Goal: Task Accomplishment & Management: Manage account settings

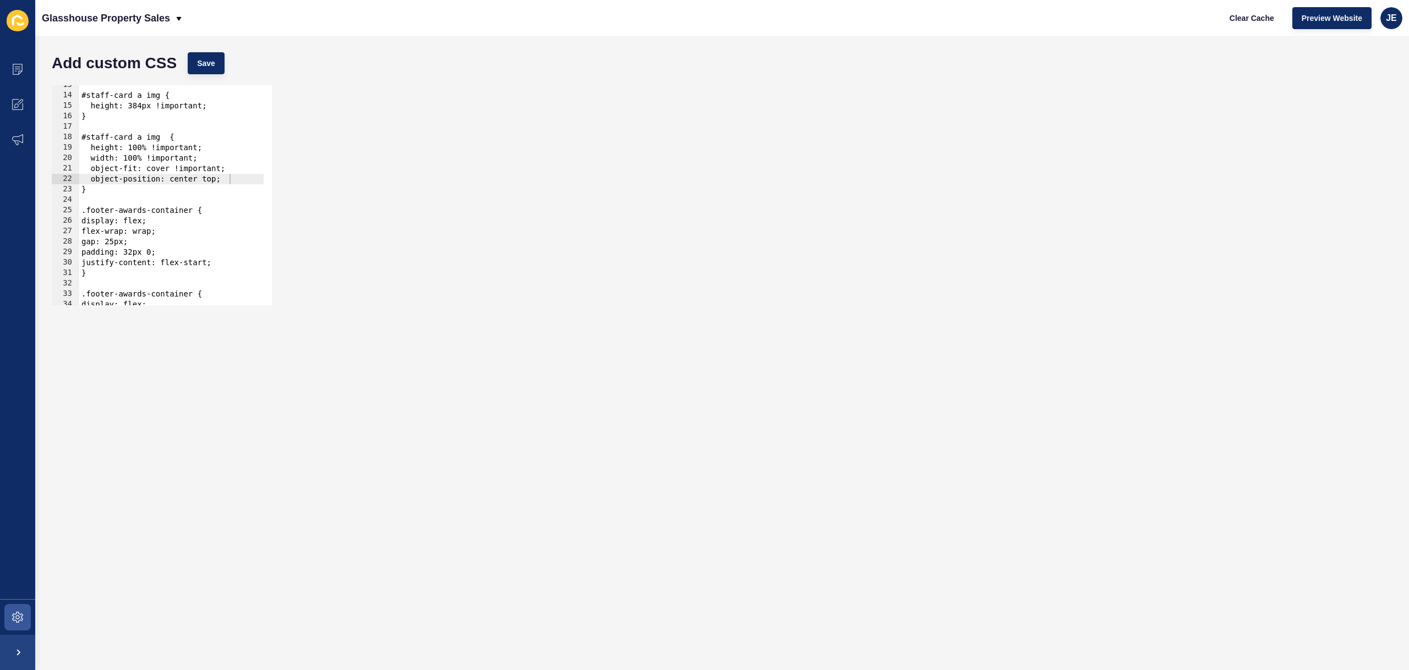
scroll to position [131, 0]
click at [1382, 23] on div "JE" at bounding box center [1391, 18] width 22 height 22
click at [1362, 82] on link "Logout" at bounding box center [1365, 92] width 81 height 24
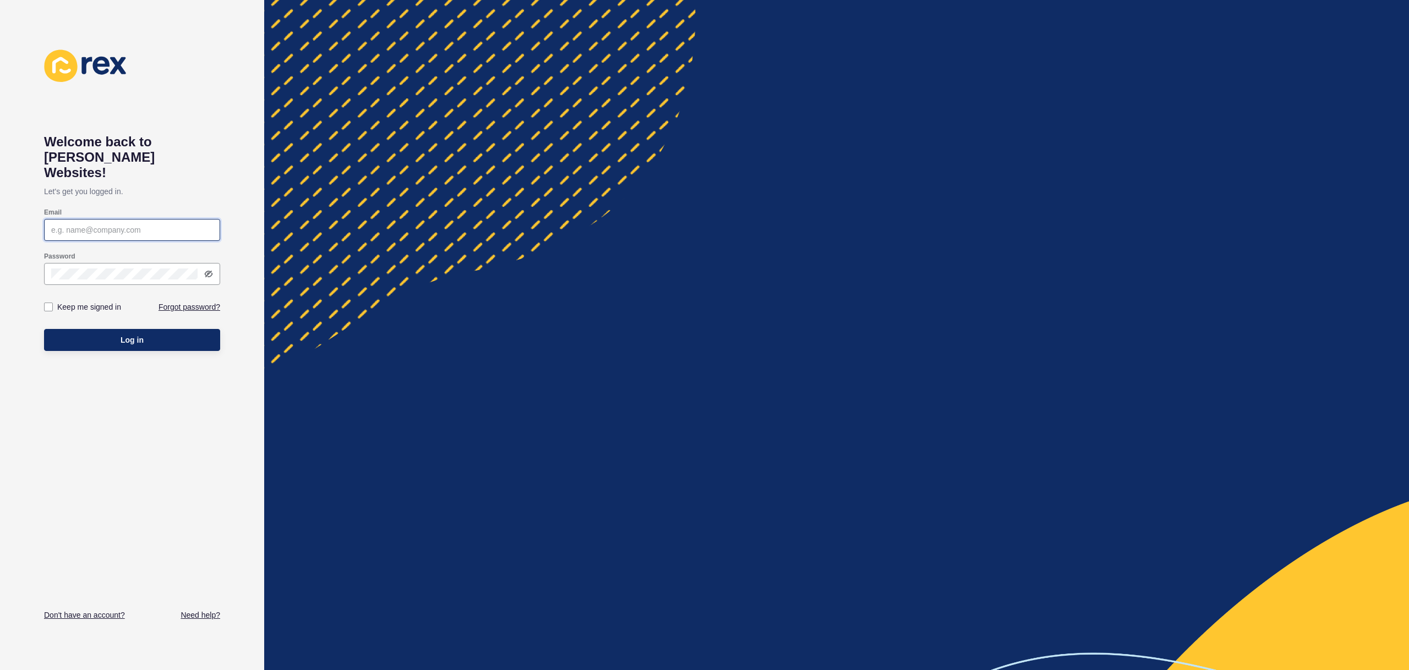
type input "[EMAIL_ADDRESS][PERSON_NAME][DOMAIN_NAME]"
click at [149, 329] on button "Log in" at bounding box center [132, 340] width 176 height 22
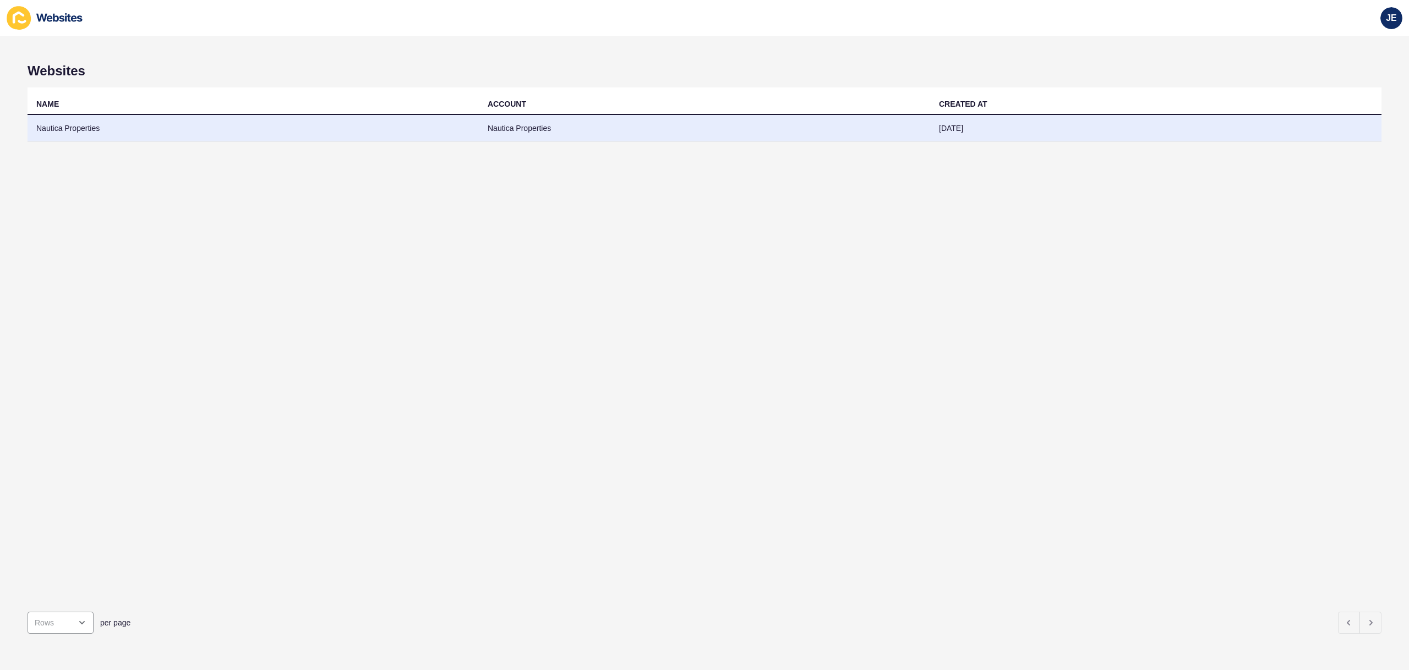
click at [640, 135] on td "Nautica Properties" at bounding box center [704, 128] width 451 height 27
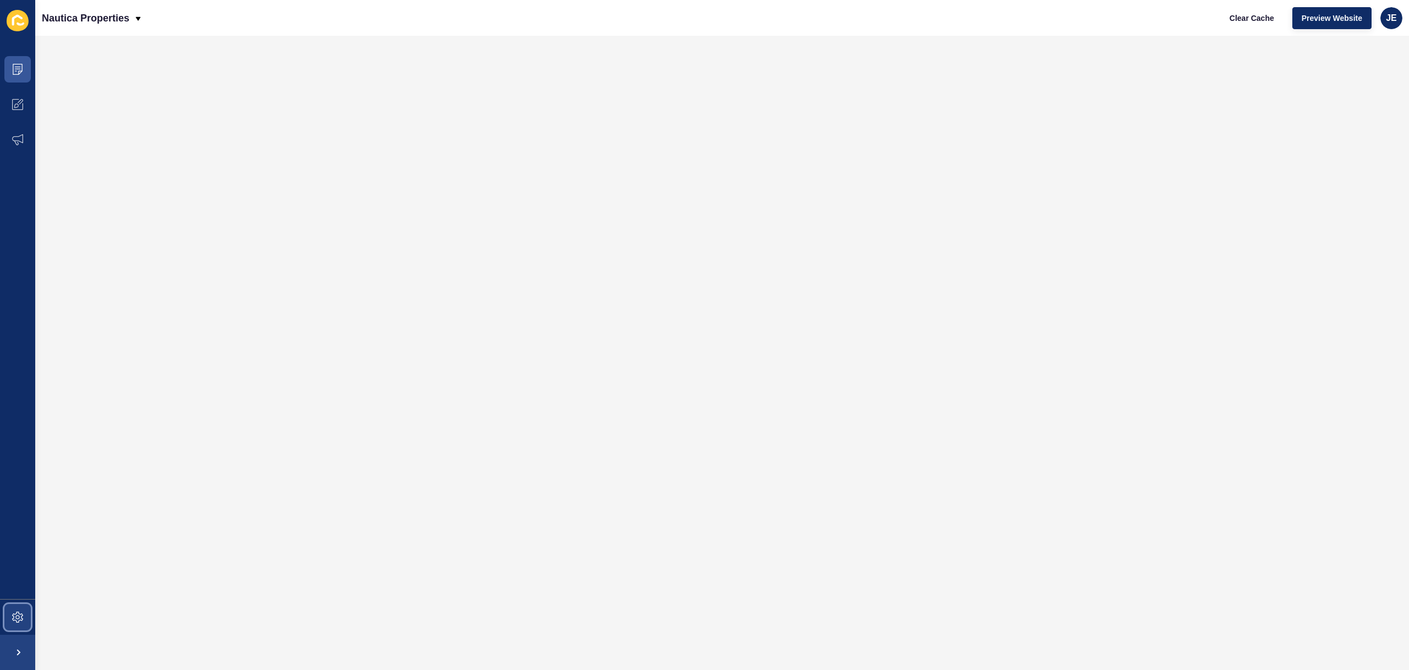
click at [9, 619] on span at bounding box center [17, 617] width 35 height 35
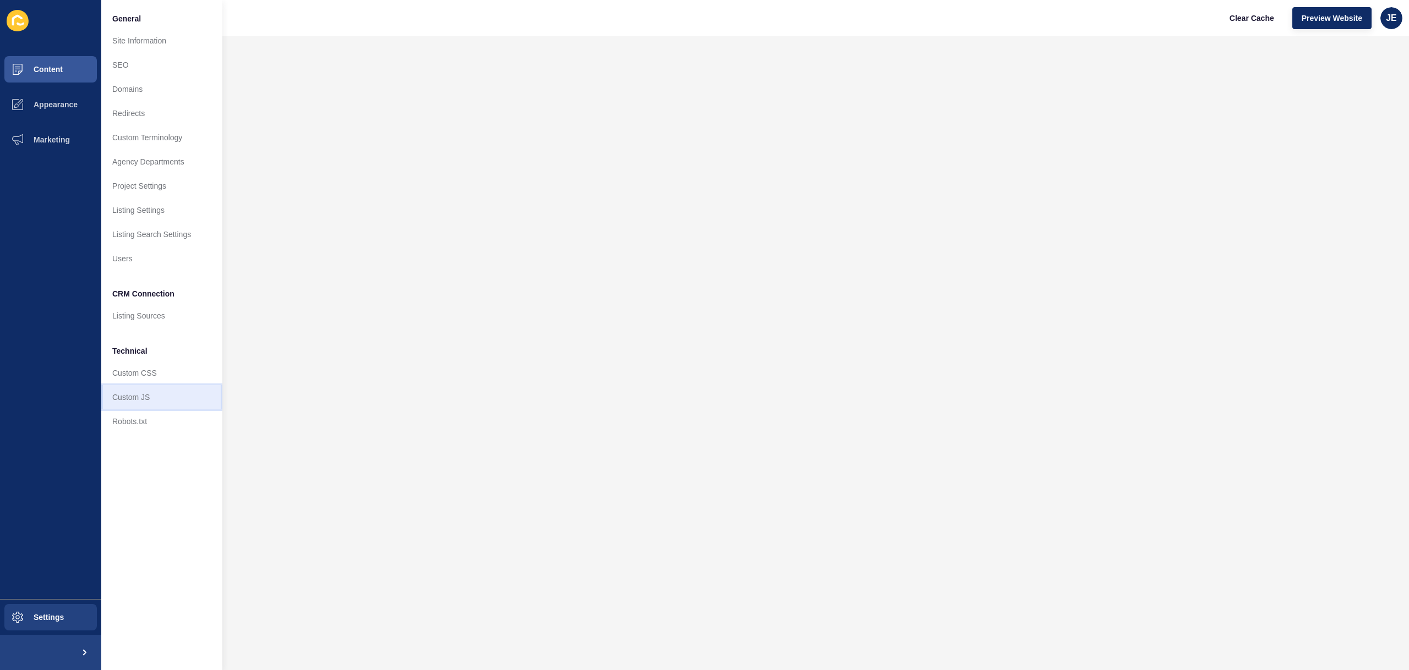
click at [147, 390] on link "Custom JS" at bounding box center [161, 397] width 121 height 24
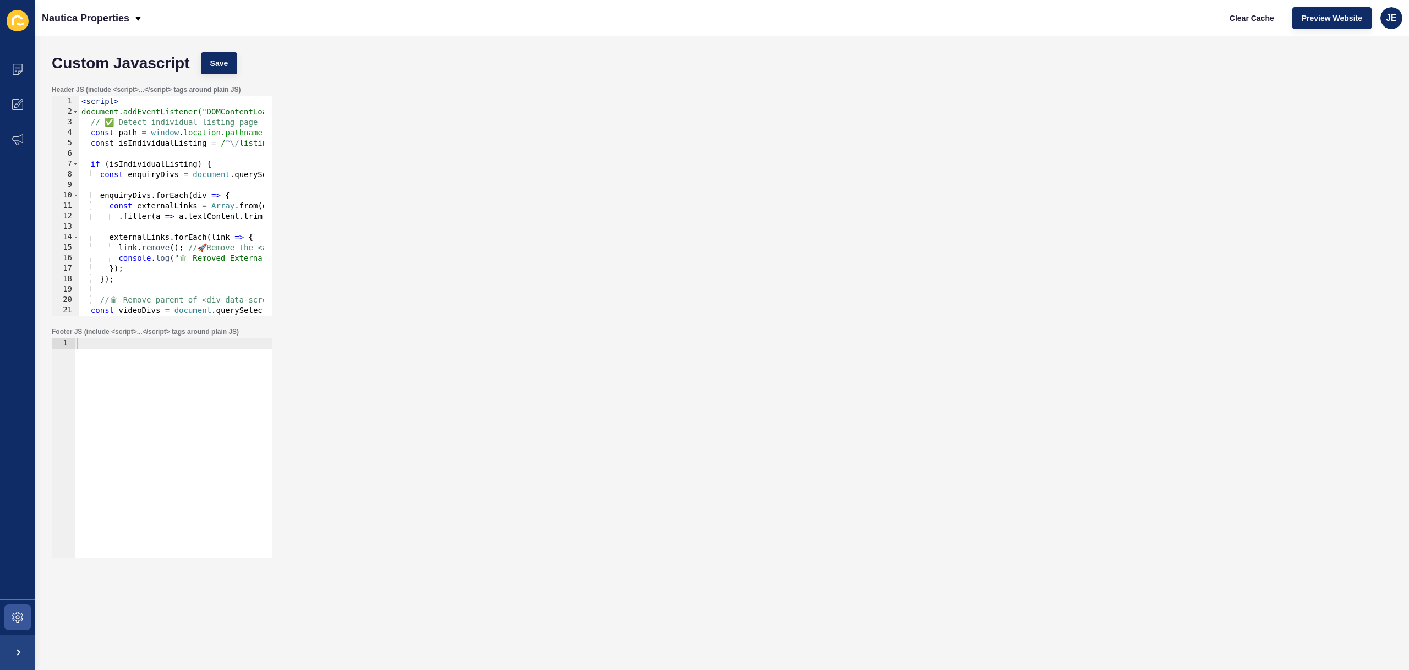
click at [156, 269] on div "< script > document.addEventListener("DOMContentLoaded", function () { // ✅ Det…" at bounding box center [284, 212] width 411 height 233
click at [161, 259] on div "< script > document.addEventListener("DOMContentLoaded", function () { // ✅ Det…" at bounding box center [284, 212] width 411 height 233
drag, startPoint x: 201, startPoint y: 249, endPoint x: 209, endPoint y: 252, distance: 8.7
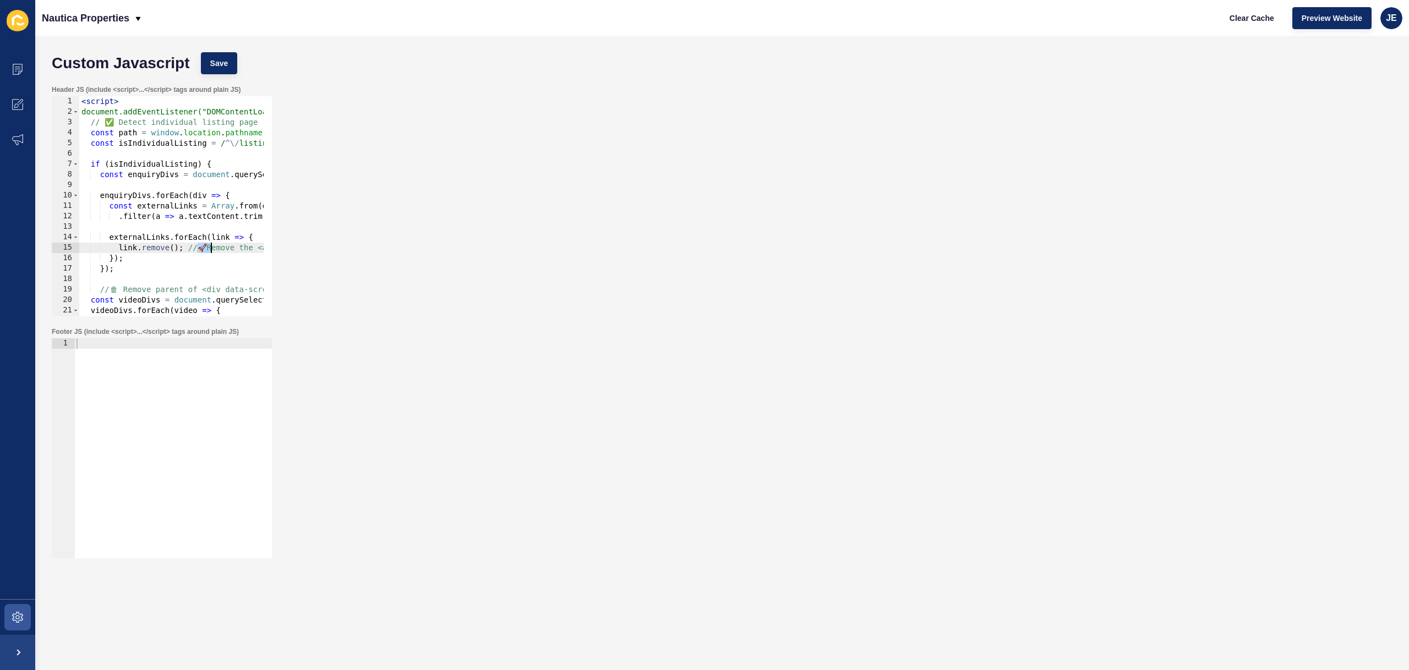
click at [209, 252] on div "< script > document.addEventListener("DOMContentLoaded", function () { // ✅ Det…" at bounding box center [284, 212] width 411 height 233
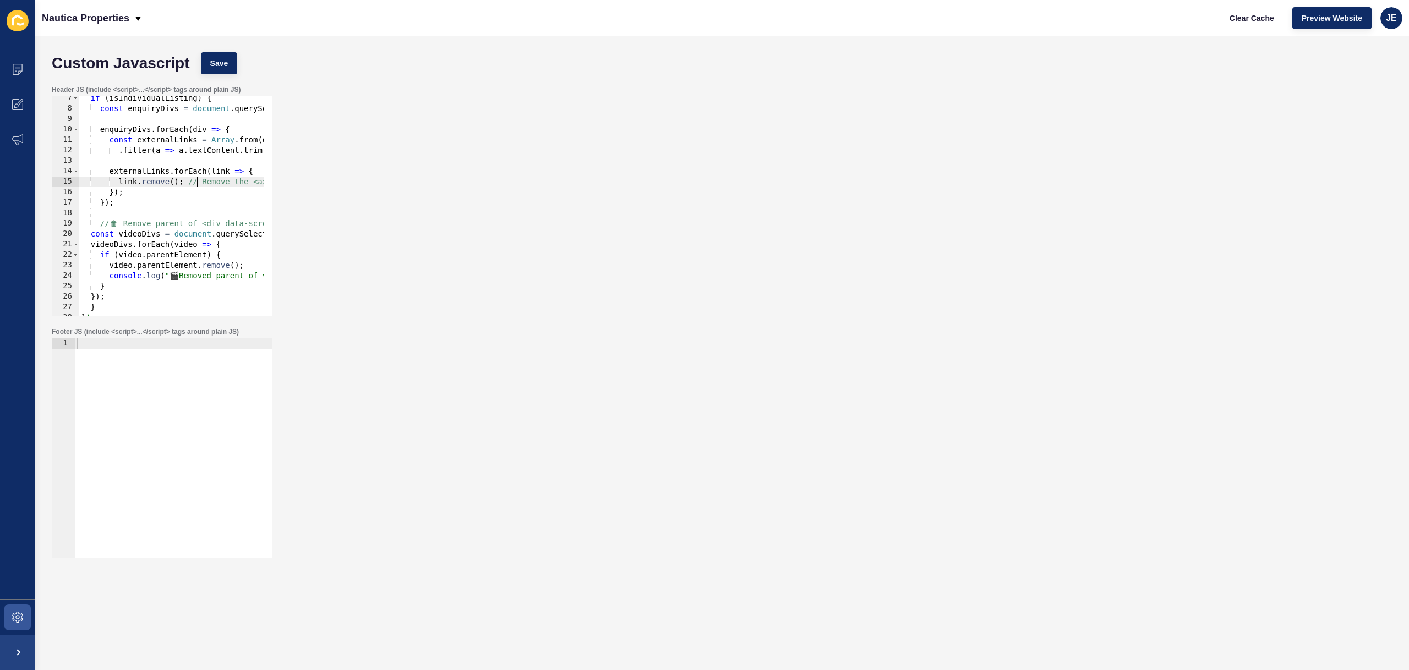
scroll to position [91, 0]
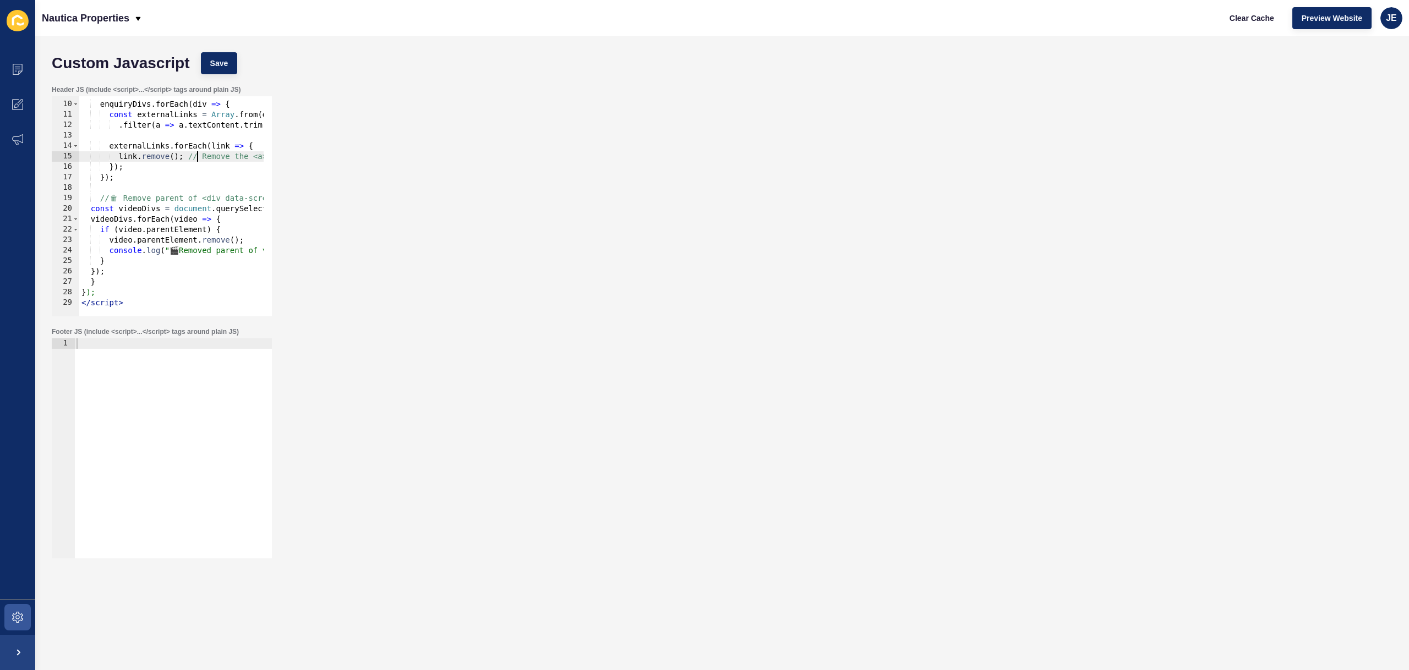
click at [106, 273] on div "enquiryDivs . forEach ( div => { const externalLinks = Array . from ( div . que…" at bounding box center [284, 205] width 411 height 233
click at [226, 226] on div "enquiryDivs . forEach ( div => { const externalLinks = Array . from ( div . que…" at bounding box center [284, 205] width 411 height 233
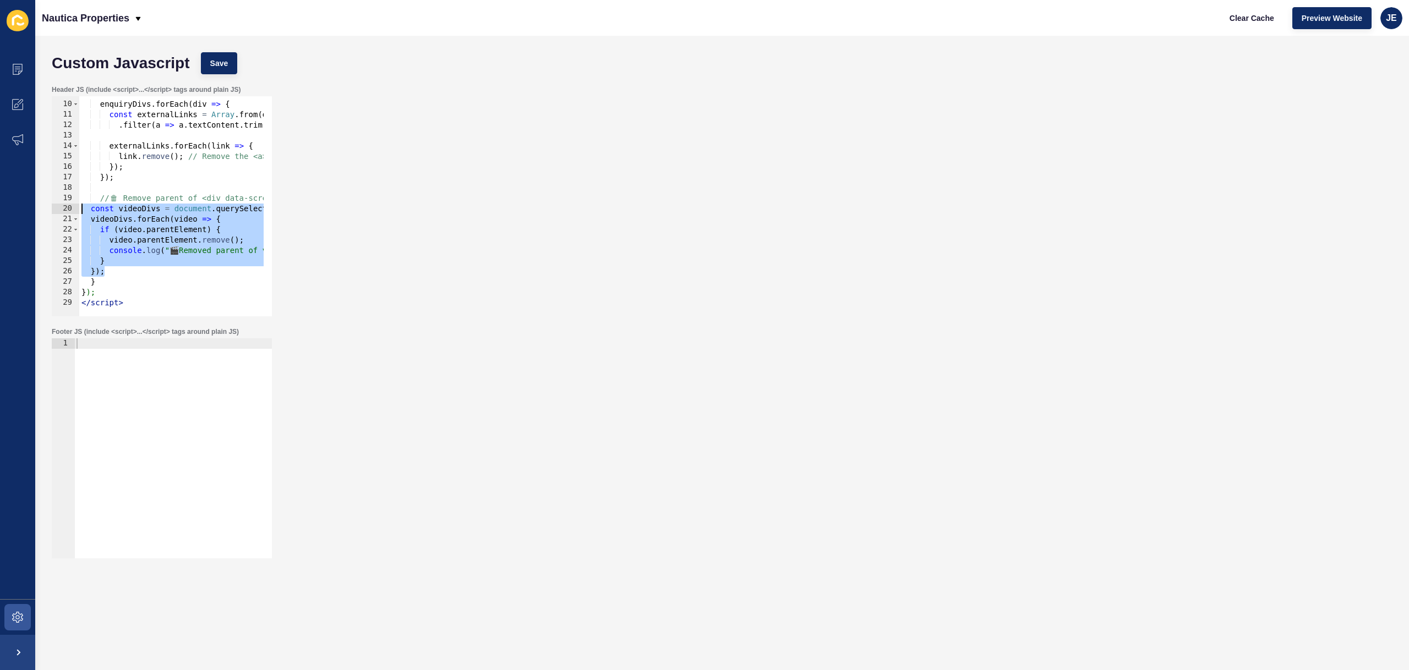
drag, startPoint x: 112, startPoint y: 271, endPoint x: 45, endPoint y: 210, distance: 90.8
click at [45, 210] on div "Custom Javascript Save Header JS (include <script>...</script> tags around plai…" at bounding box center [722, 353] width 1374 height 635
type textarea "const videoDivs = document.querySelectorAll('div[data-screen="videos"]'); video…"
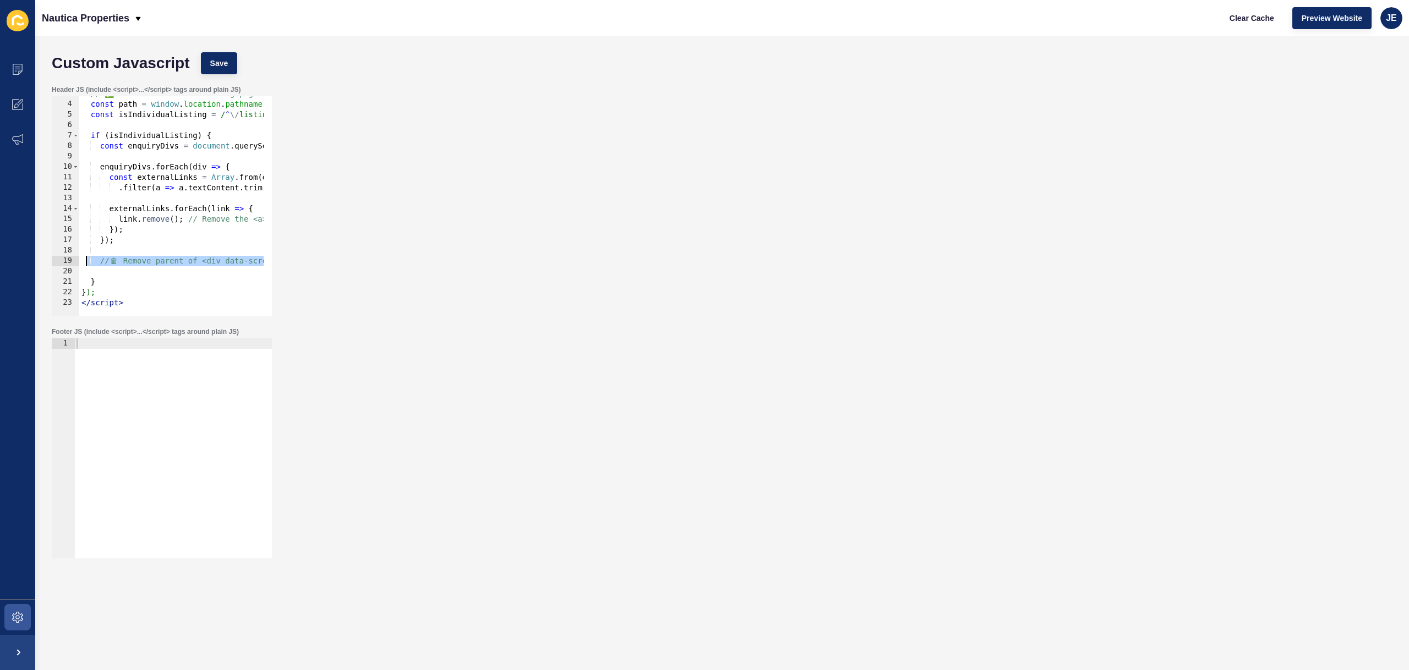
drag, startPoint x: 112, startPoint y: 271, endPoint x: 67, endPoint y: 256, distance: 48.0
click at [67, 256] on div "3 4 5 6 7 8 9 10 11 12 13 14 15 16 17 18 19 20 21 22 23 // ✅ Detect individual …" at bounding box center [162, 206] width 220 height 220
type textarea "// 🗑️ Remove parent of <div data-screen="videos"> (outside enquiryDivs)"
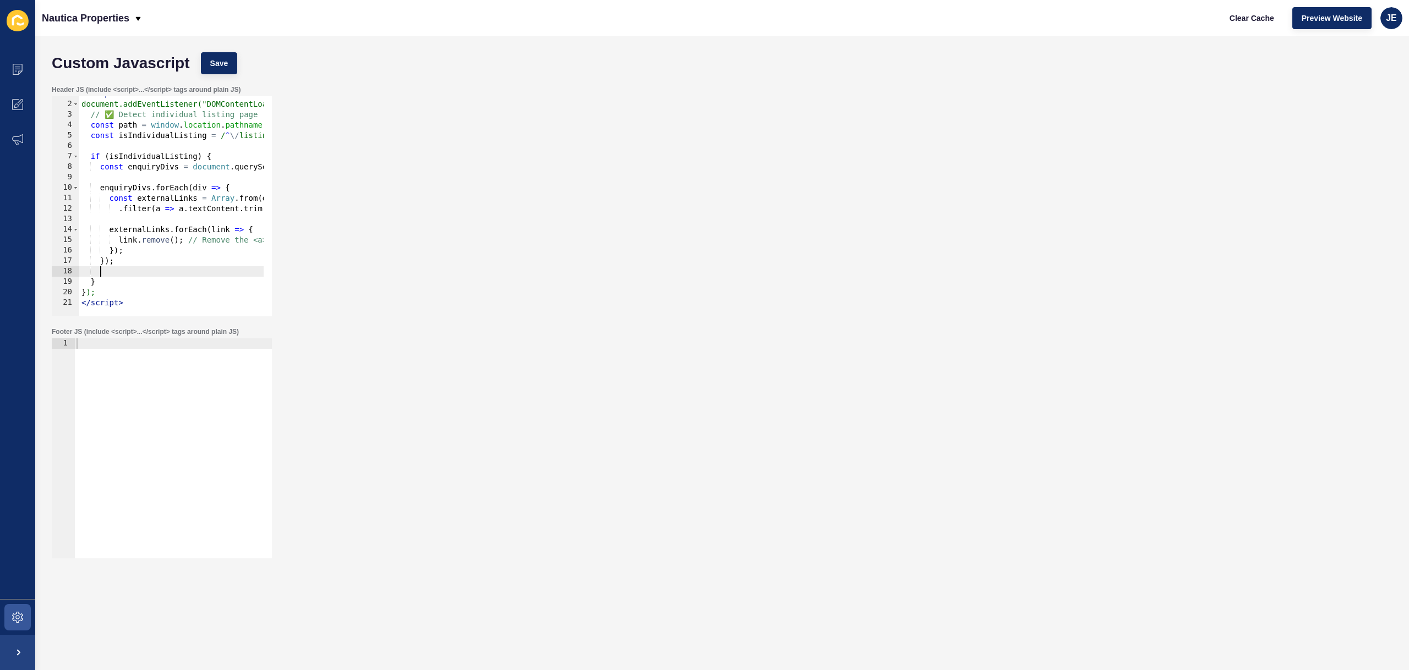
scroll to position [8, 0]
click at [182, 125] on div "< script > document.addEventListener("DOMContentLoaded", function () { // ✅ Det…" at bounding box center [284, 212] width 411 height 233
click at [119, 124] on div "< script > document.addEventListener("DOMContentLoaded", function () { // ✅ Det…" at bounding box center [284, 212] width 411 height 233
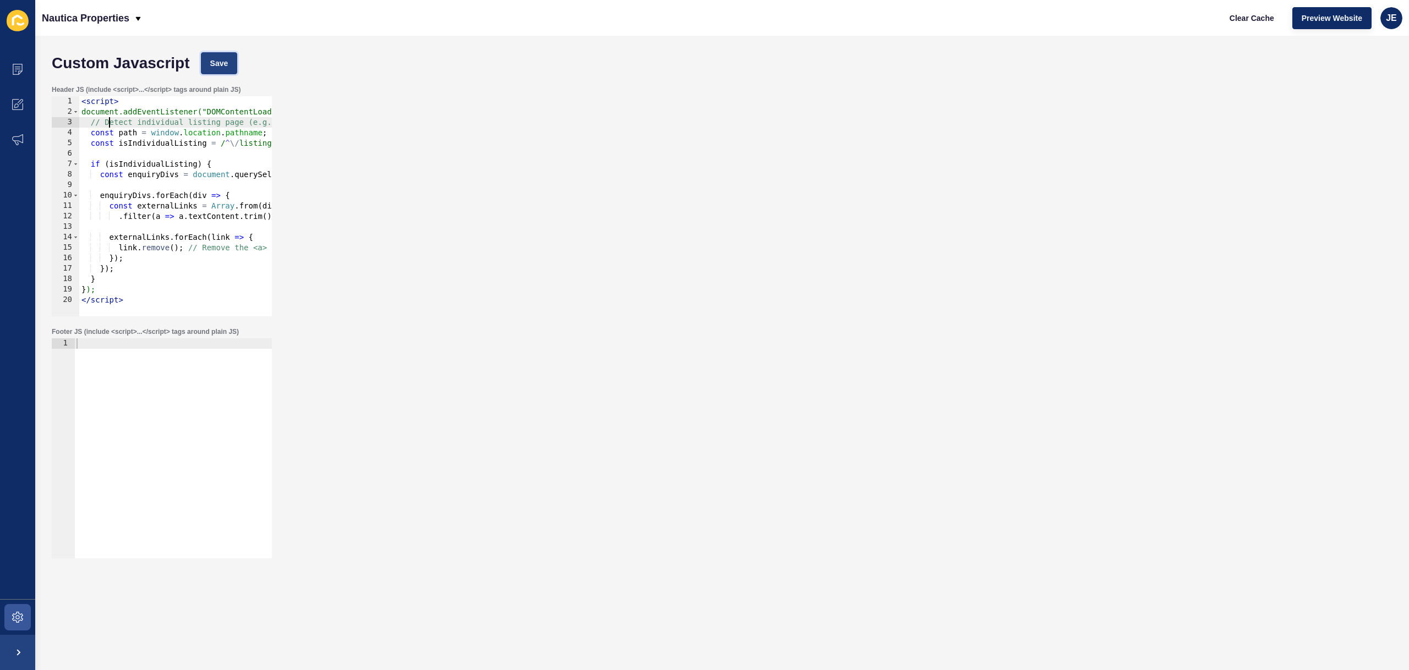
click at [216, 62] on span "Save" at bounding box center [219, 63] width 18 height 11
click at [1246, 20] on span "Clear Cache" at bounding box center [1251, 18] width 45 height 11
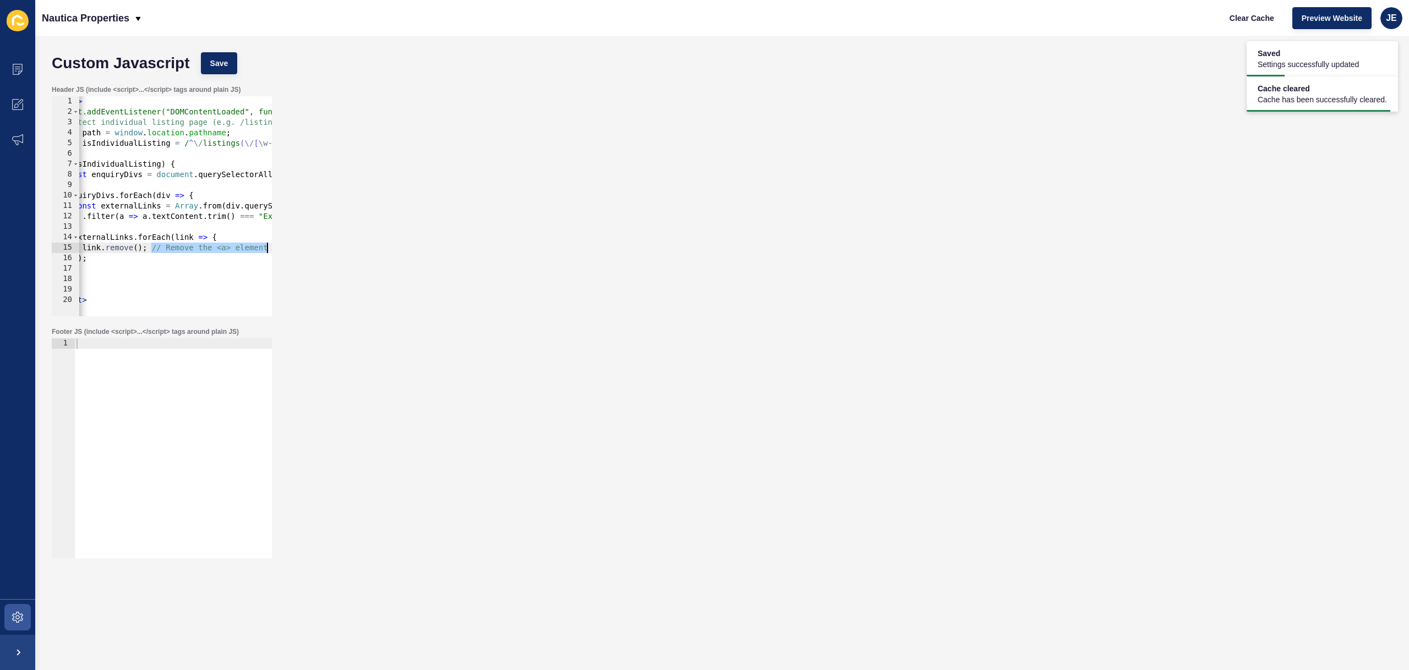
scroll to position [0, 36]
drag, startPoint x: 189, startPoint y: 245, endPoint x: 335, endPoint y: 244, distance: 146.4
click at [335, 244] on div "Header JS (include <script>...</script> tags around plain JS) link.remove(); //…" at bounding box center [722, 201] width 1352 height 242
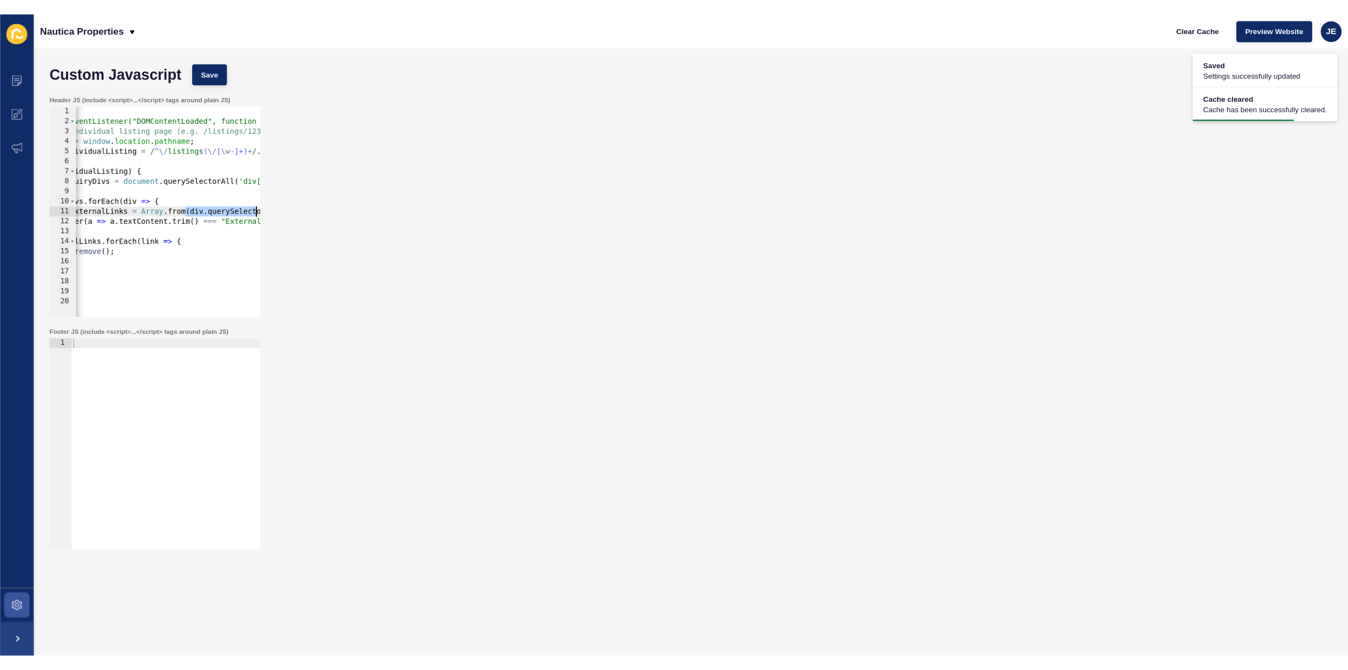
scroll to position [0, 114]
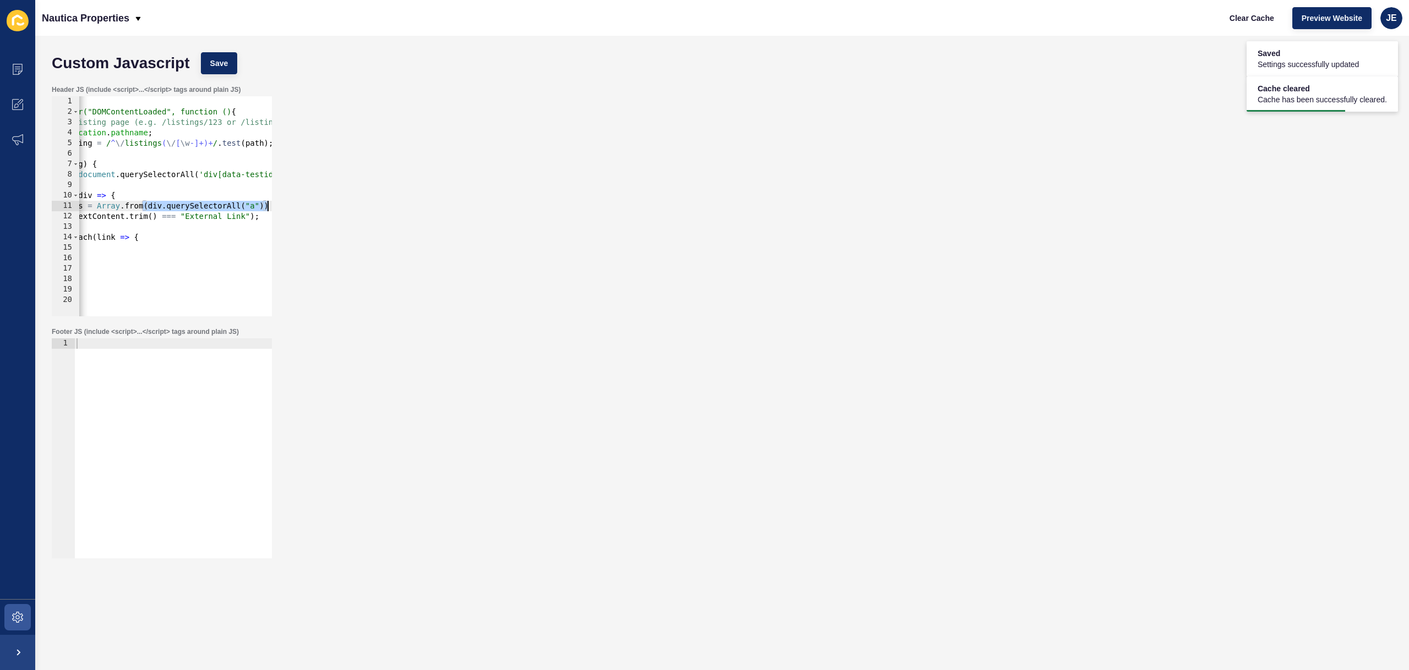
drag, startPoint x: 223, startPoint y: 204, endPoint x: 325, endPoint y: 203, distance: 101.8
click at [325, 203] on div "Header JS (include <script>...</script> tags around plain JS) link.remove(); 1 …" at bounding box center [722, 201] width 1352 height 242
type textarea "const externalLinks = Array.from(div.querySelectorAll("a"))"
click at [222, 65] on span "Save" at bounding box center [219, 63] width 18 height 11
click at [1265, 24] on button "Clear Cache" at bounding box center [1251, 18] width 63 height 22
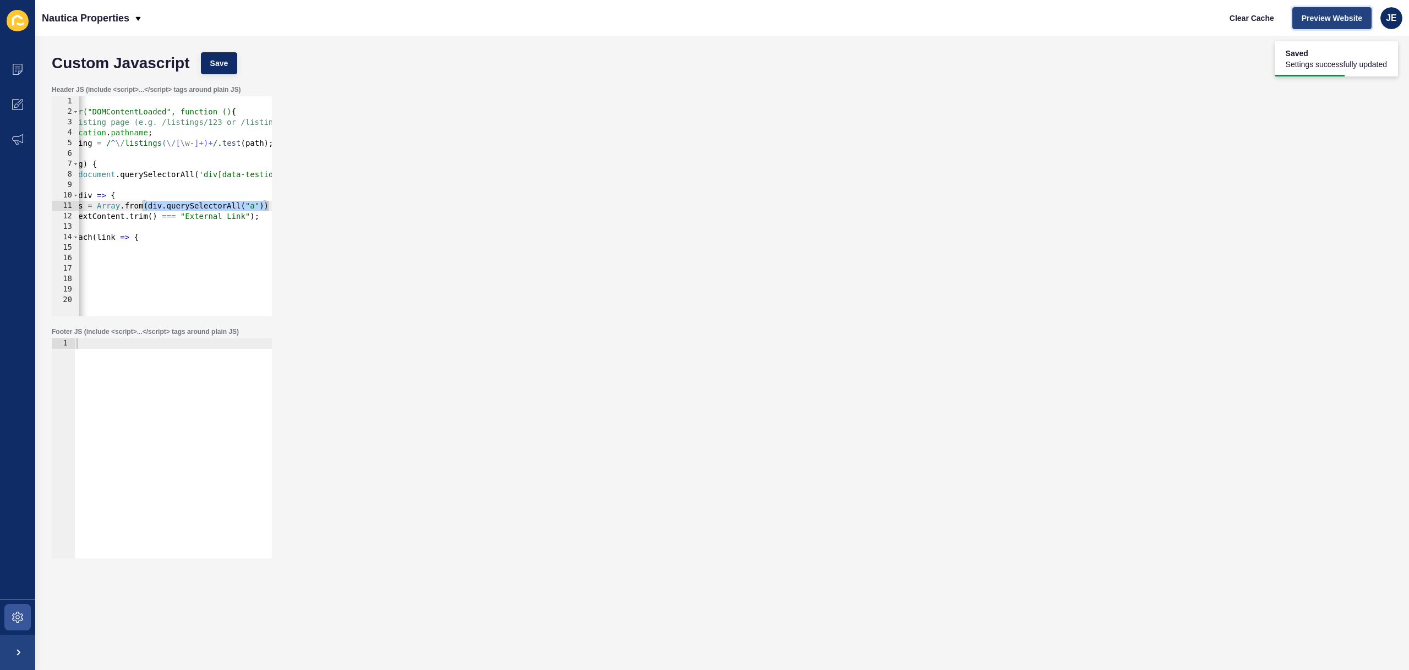
click at [1325, 17] on span "Preview Website" at bounding box center [1331, 18] width 61 height 11
